Goal: Navigation & Orientation: Find specific page/section

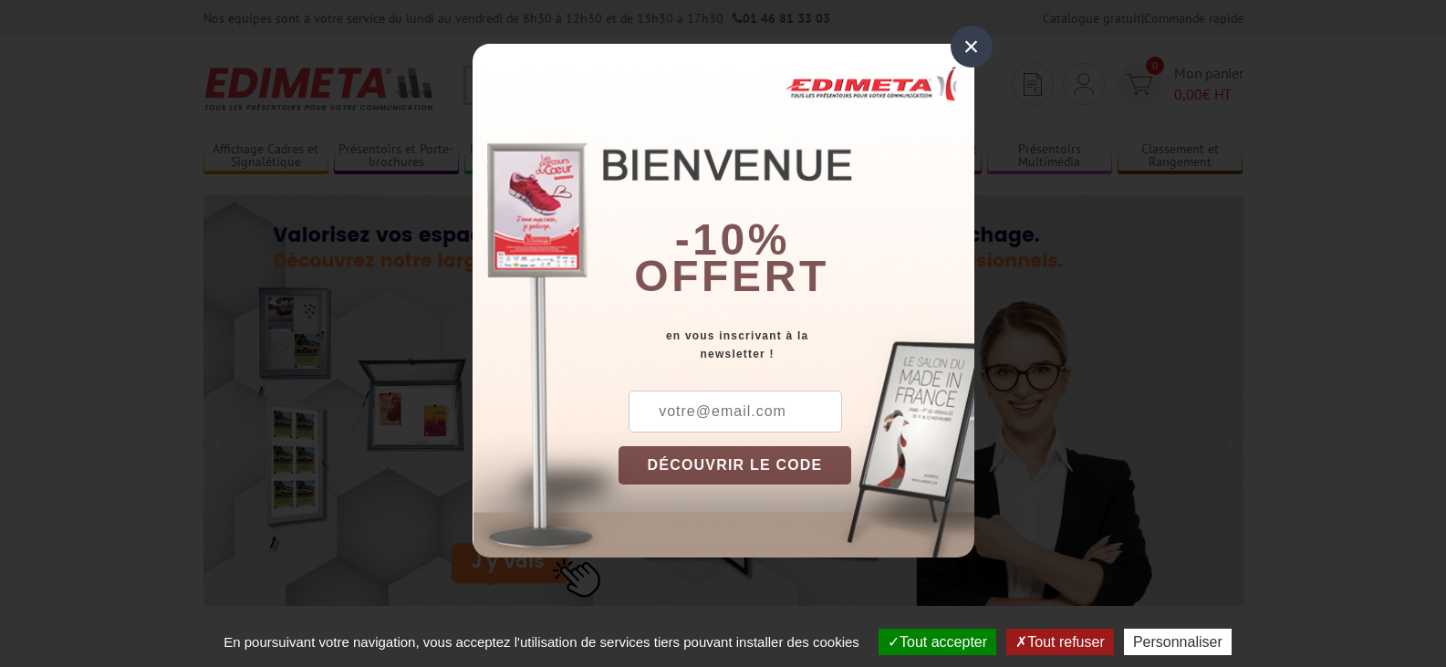
click at [969, 52] on div "×" at bounding box center [971, 47] width 42 height 42
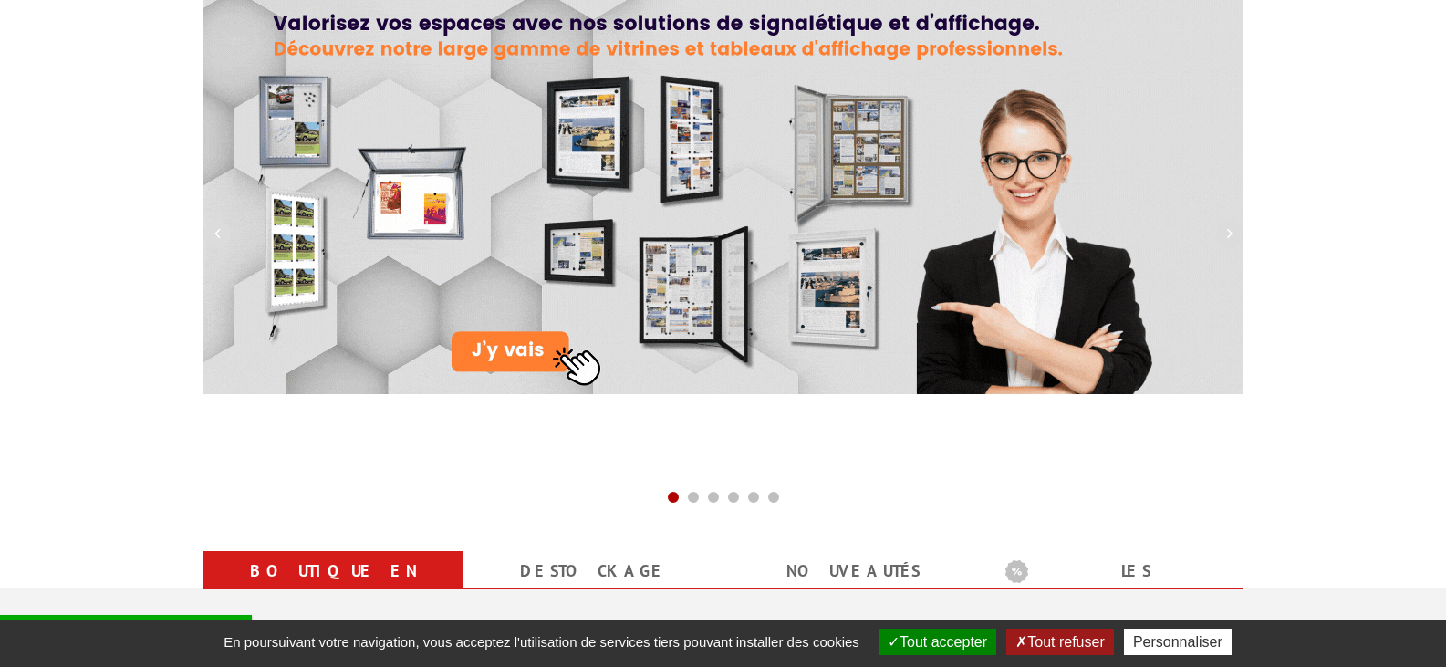
scroll to position [456, 0]
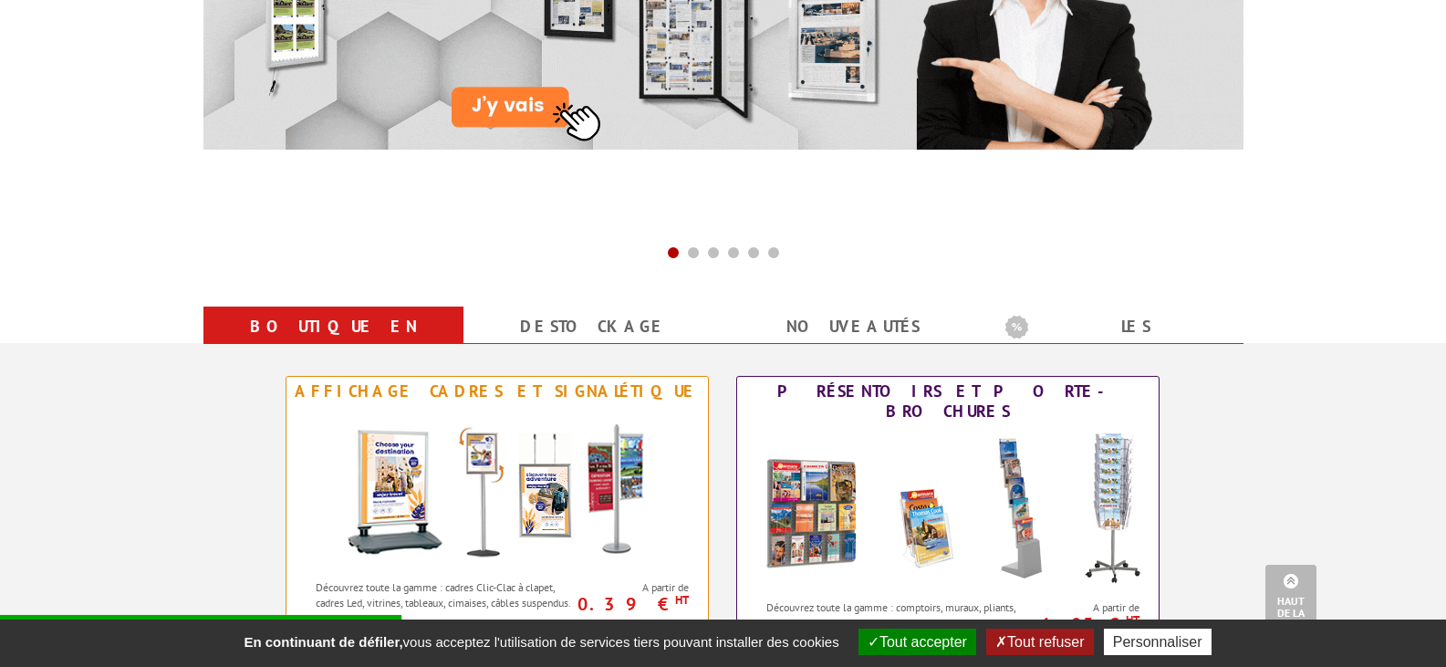
click at [908, 638] on button "Tout accepter" at bounding box center [917, 641] width 118 height 26
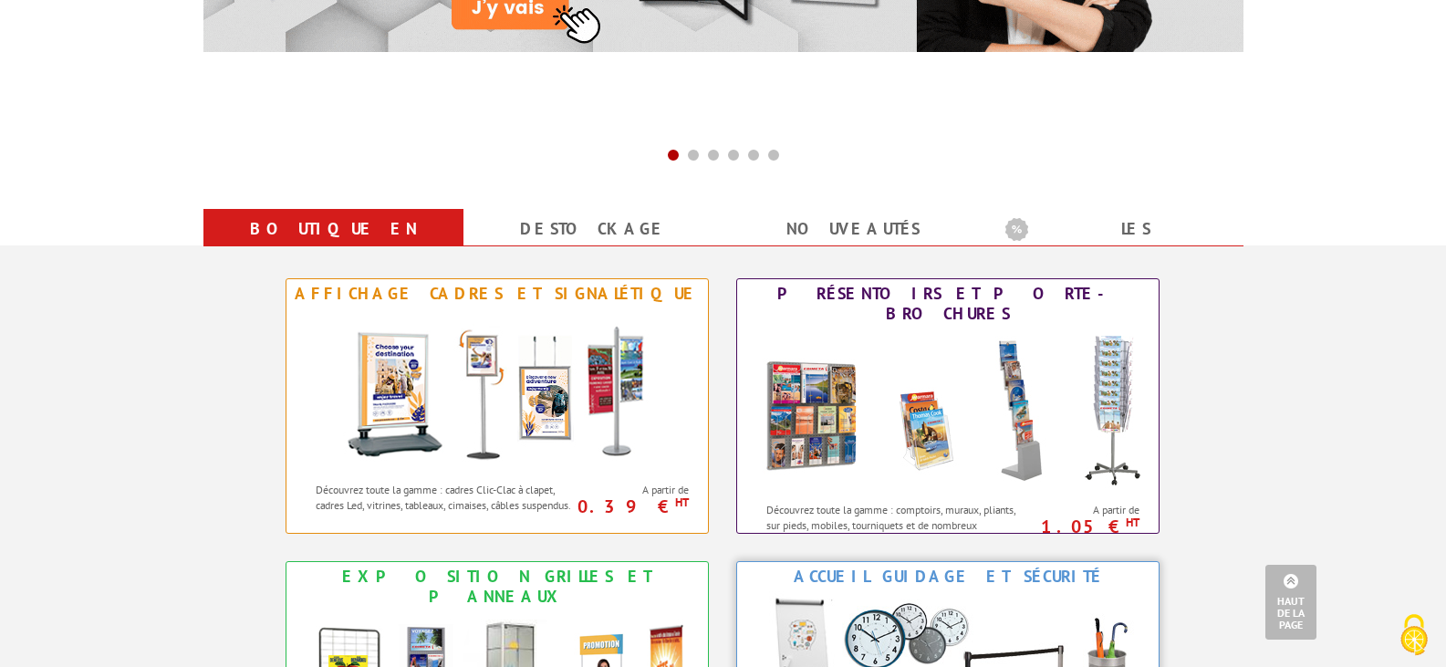
scroll to position [0, 0]
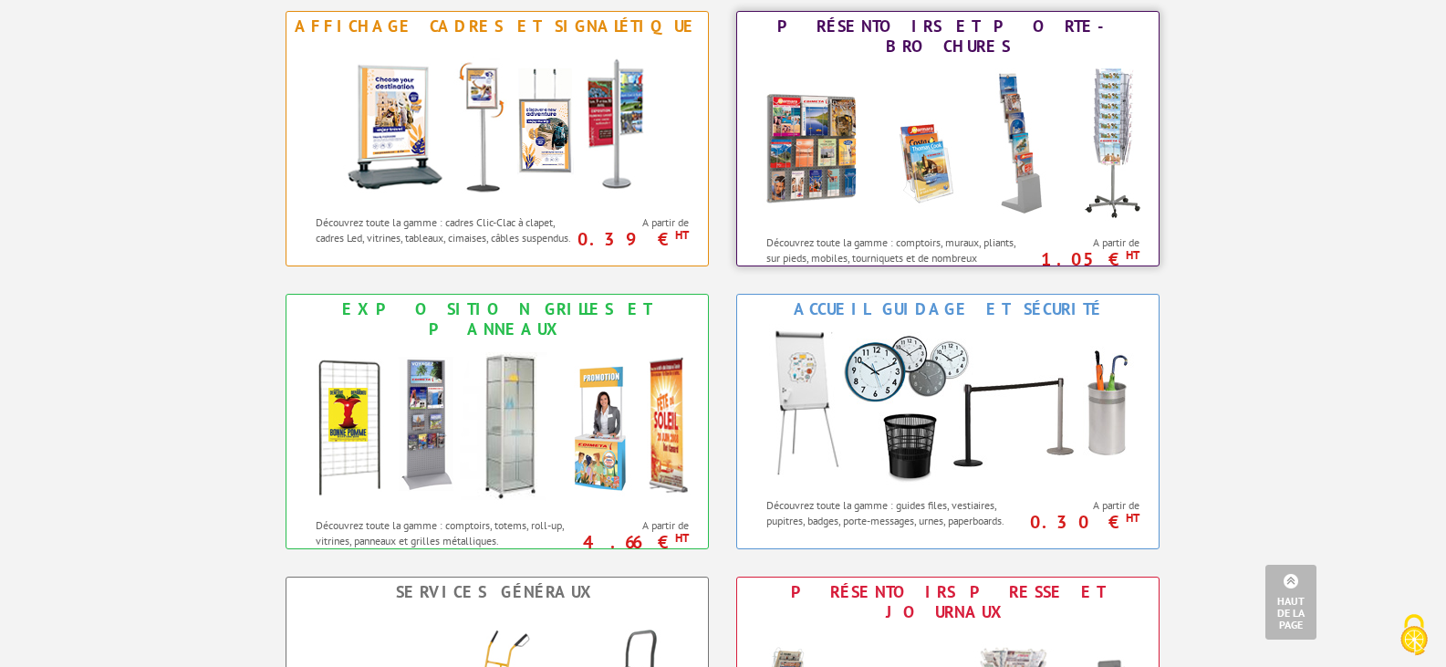
click at [957, 175] on img at bounding box center [947, 143] width 401 height 164
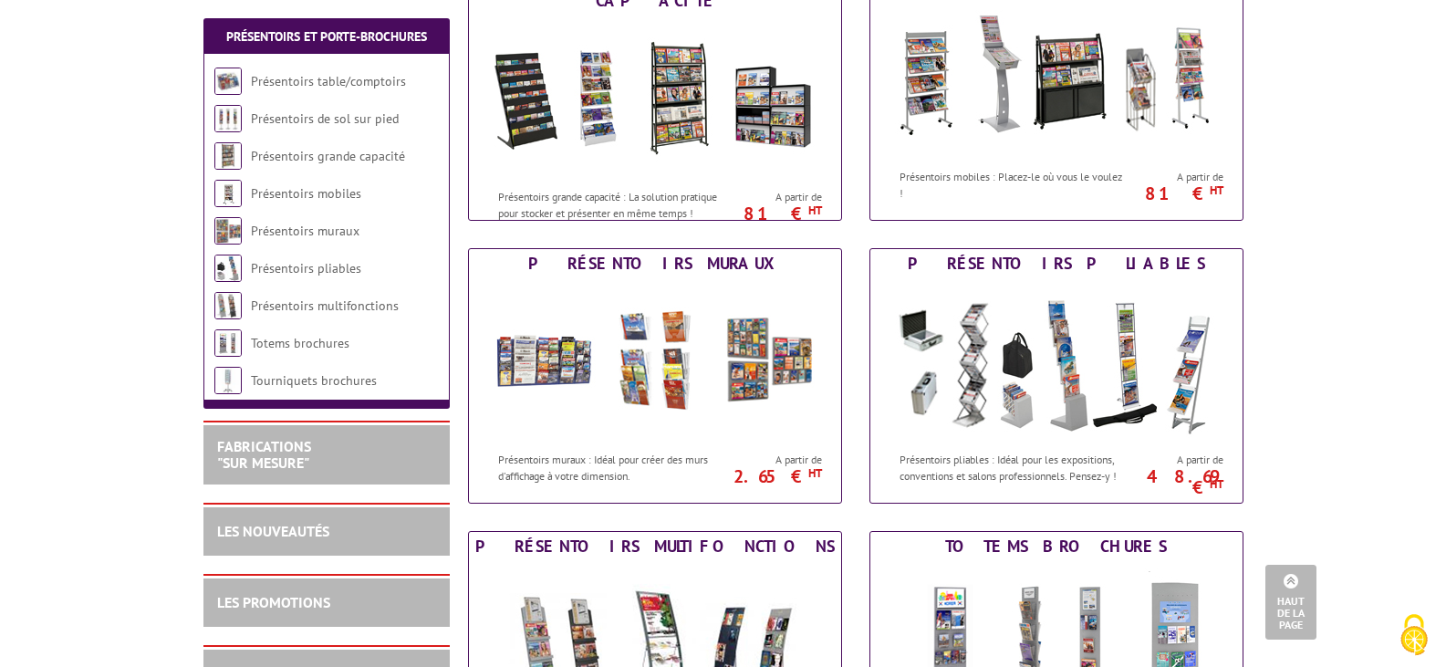
scroll to position [638, 0]
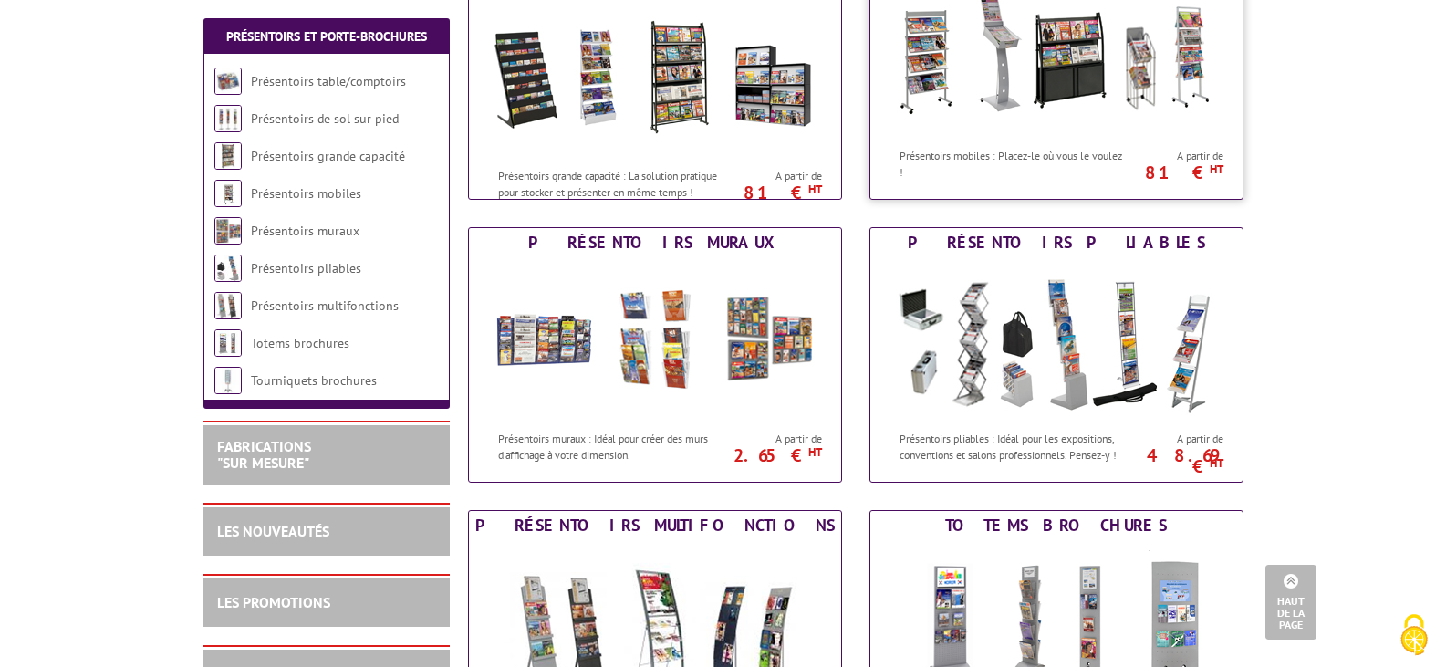
click at [995, 96] on img at bounding box center [1055, 56] width 337 height 164
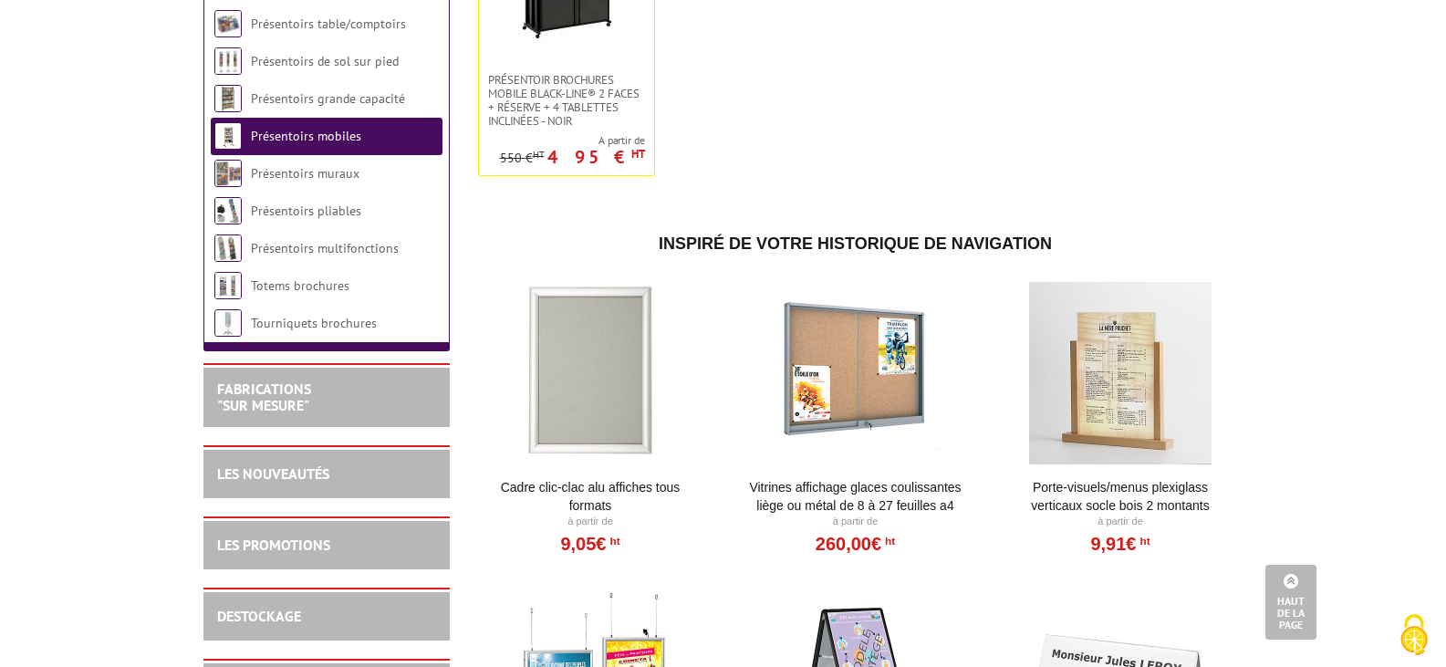
scroll to position [1094, 0]
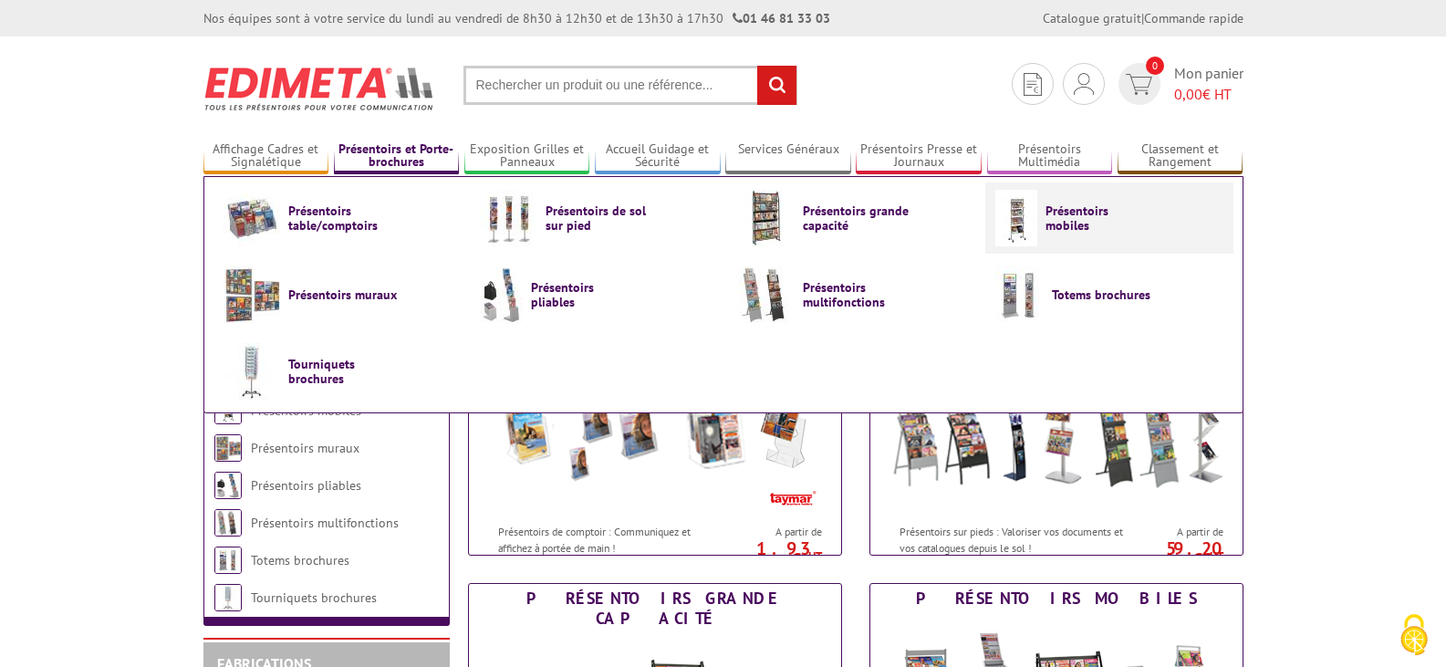
click at [1129, 228] on link "Présentoirs mobiles" at bounding box center [1109, 218] width 228 height 57
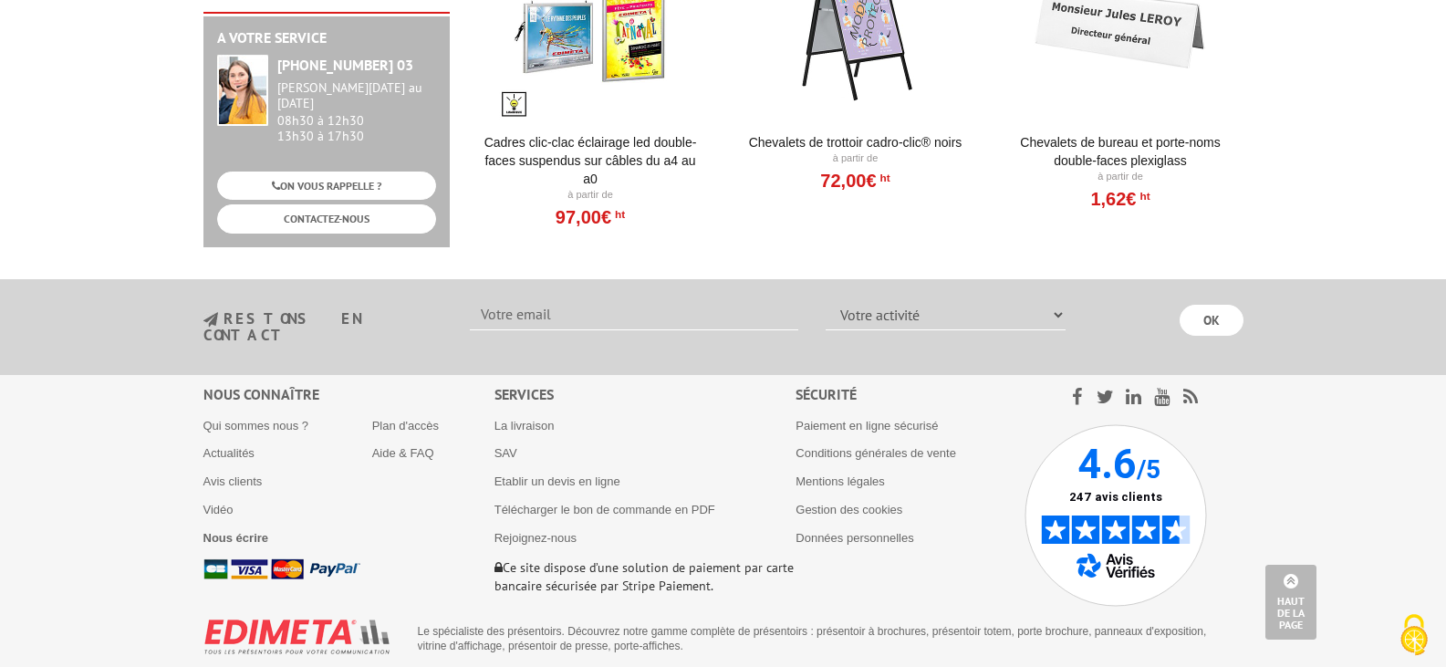
scroll to position [1791, 0]
